Goal: Information Seeking & Learning: Learn about a topic

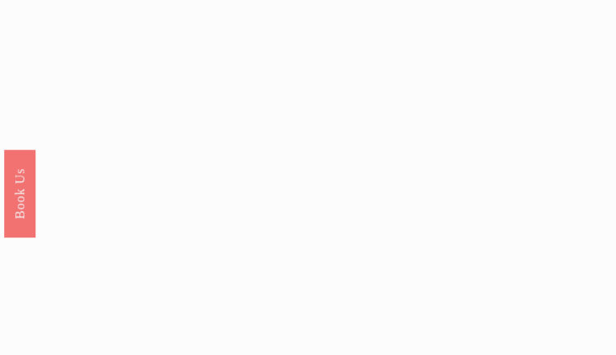
scroll to position [4926, 0]
